Goal: Task Accomplishment & Management: Manage account settings

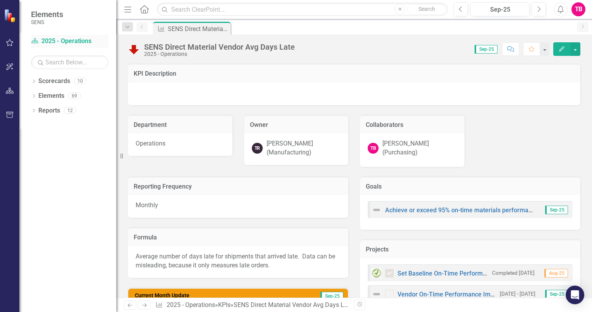
click at [61, 45] on link "Scorecard 2025 - Operations" at bounding box center [69, 41] width 77 height 9
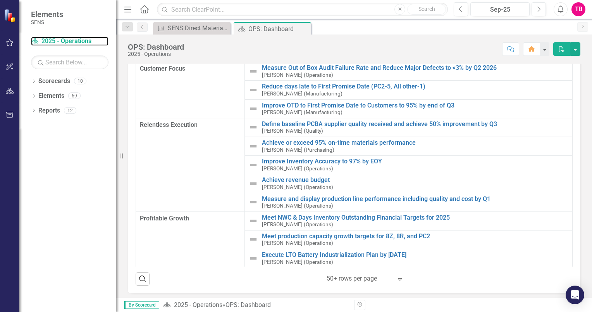
scroll to position [60, 0]
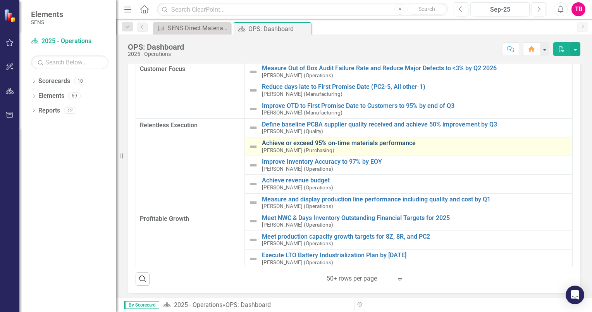
click at [303, 142] on link "Achieve or exceed 95% on-time materials performance" at bounding box center [415, 142] width 306 height 7
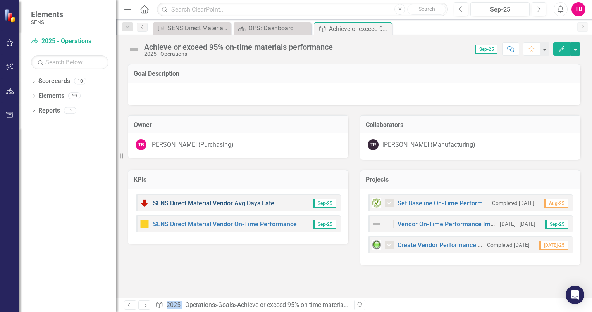
click at [260, 205] on link "SENS Direct Material Vendor Avg Days Late" at bounding box center [213, 202] width 121 height 7
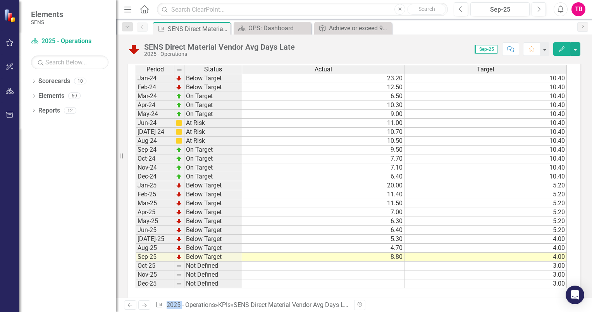
scroll to position [471, 0]
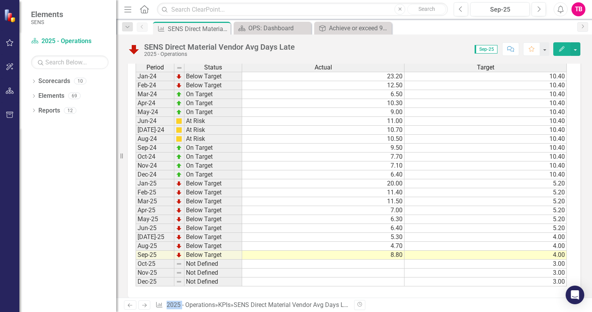
click at [377, 250] on td "8.80" at bounding box center [323, 254] width 162 height 9
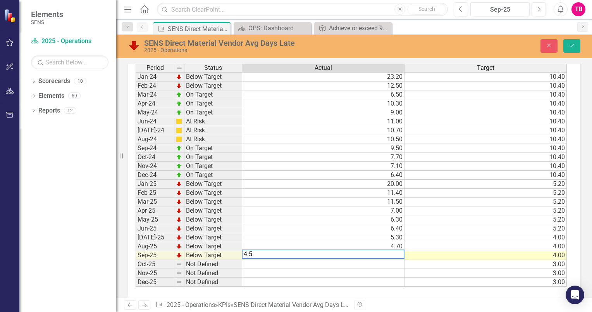
type textarea "4.50"
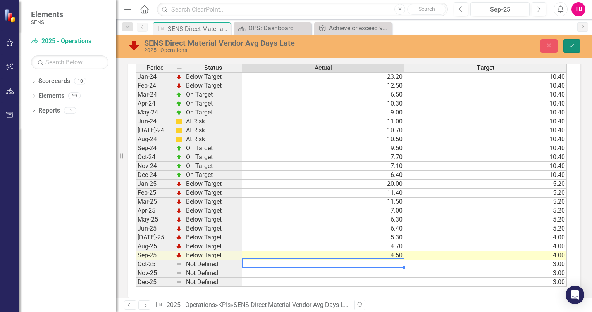
click at [570, 42] on button "Save" at bounding box center [571, 46] width 17 height 14
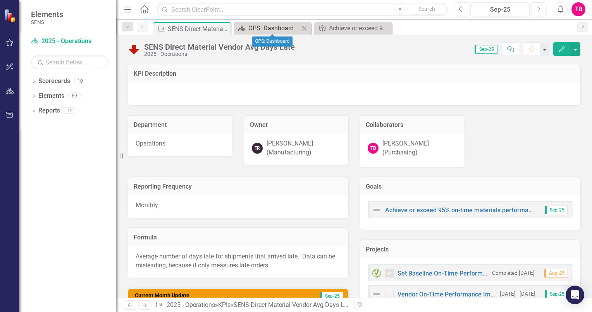
click at [263, 26] on div "OPS: Dashboard" at bounding box center [273, 28] width 51 height 10
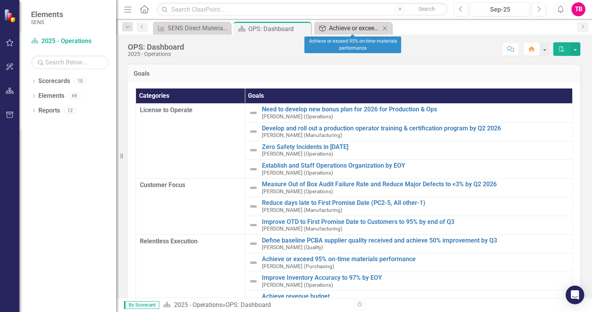
click at [332, 27] on div "Achieve or exceed 95% on-time materials performance" at bounding box center [354, 28] width 51 height 10
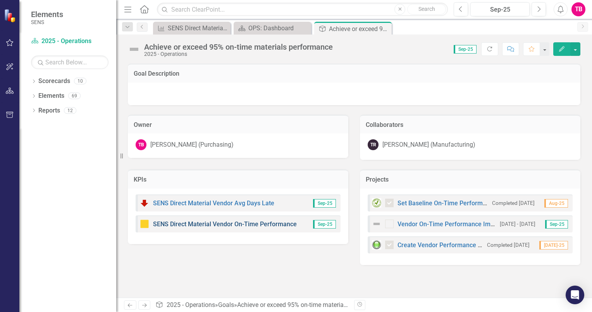
click at [235, 223] on link "SENS Direct Material Vendor On-Time Performance" at bounding box center [225, 223] width 144 height 7
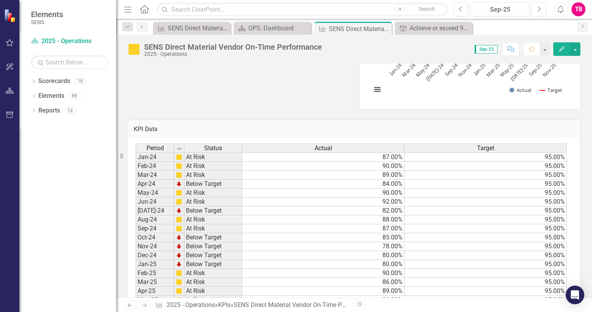
scroll to position [410, 0]
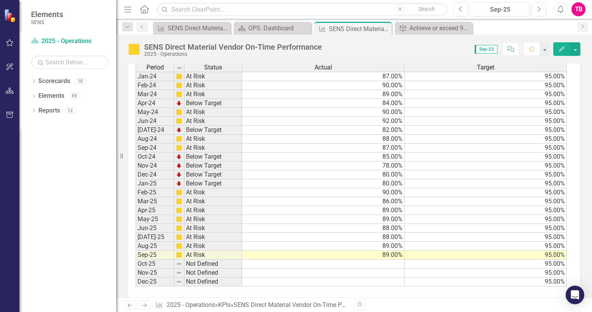
click at [136, 258] on div "Period Status Actual Target Jan-24 At Risk 87.00% 95.00% Feb-24 At Risk 90.00% …" at bounding box center [136, 174] width 0 height 223
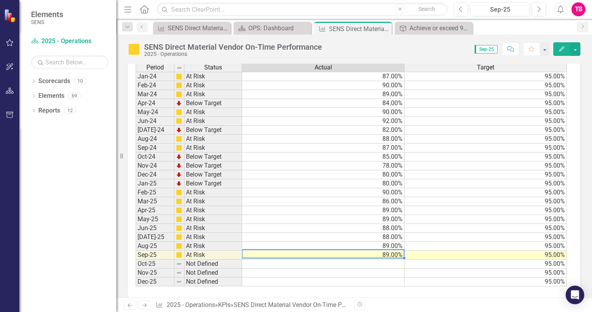
click at [370, 250] on td "89.00%" at bounding box center [323, 254] width 162 height 9
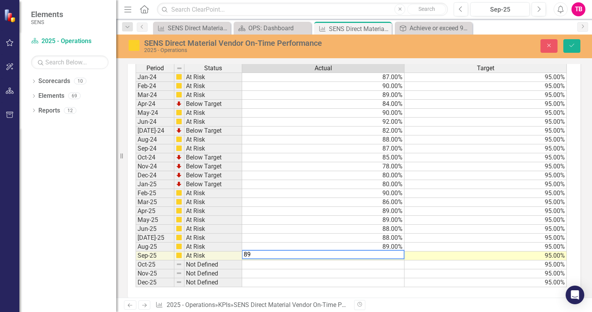
type textarea "8"
type textarea "90"
